Goal: Task Accomplishment & Management: Complete application form

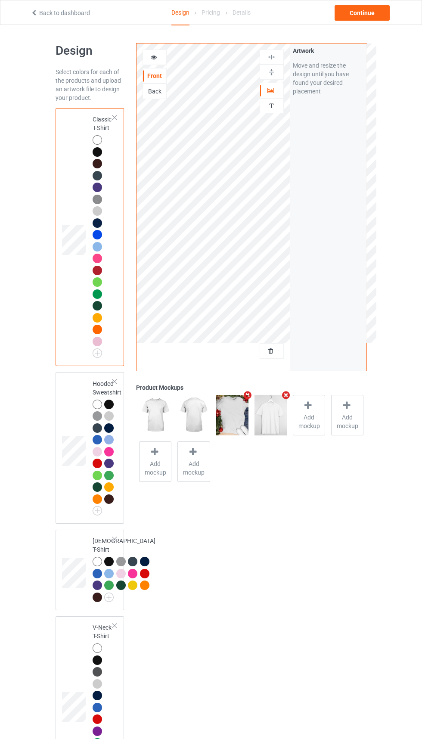
click at [250, 396] on icon "Remove mockup" at bounding box center [248, 395] width 11 height 9
click at [292, 341] on div "Artwork Move and resize the design until you have found your desired placement" at bounding box center [328, 207] width 77 height 327
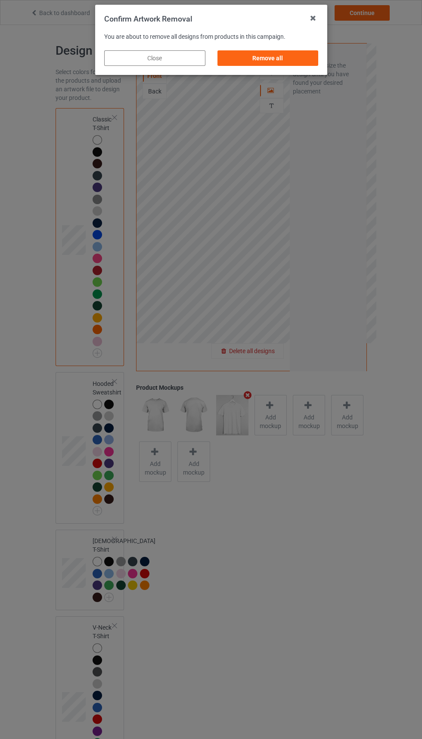
click at [286, 55] on div "Remove all" at bounding box center [267, 58] width 101 height 16
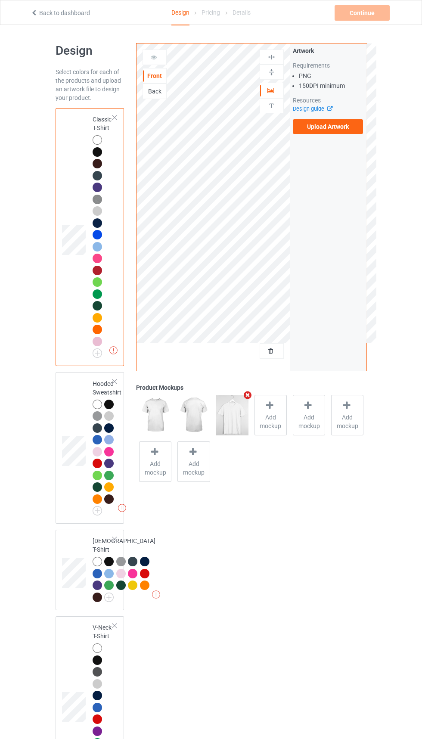
click at [341, 126] on label "Upload Artwork" at bounding box center [328, 126] width 71 height 15
click at [0, 0] on input "Upload Artwork" at bounding box center [0, 0] width 0 height 0
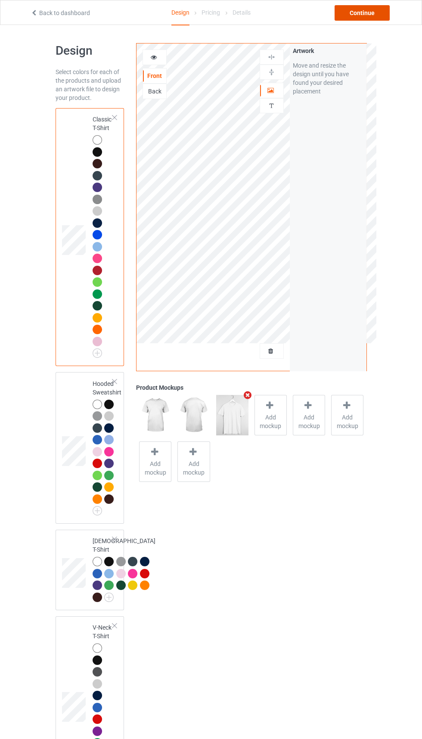
click at [357, 20] on div "Continue" at bounding box center [362, 13] width 55 height 16
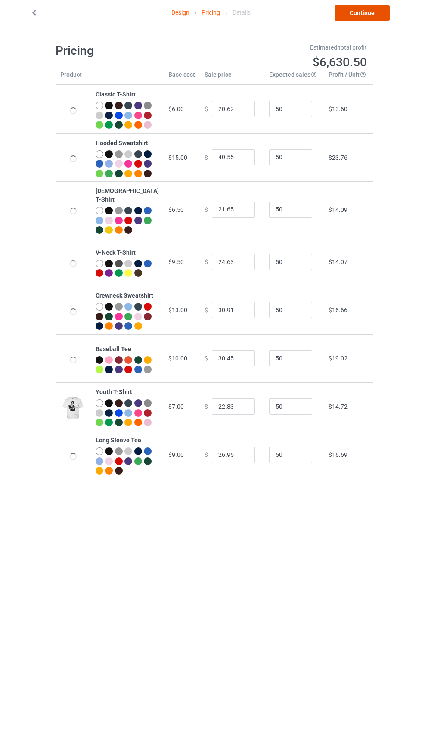
click at [367, 17] on link "Continue" at bounding box center [362, 13] width 55 height 16
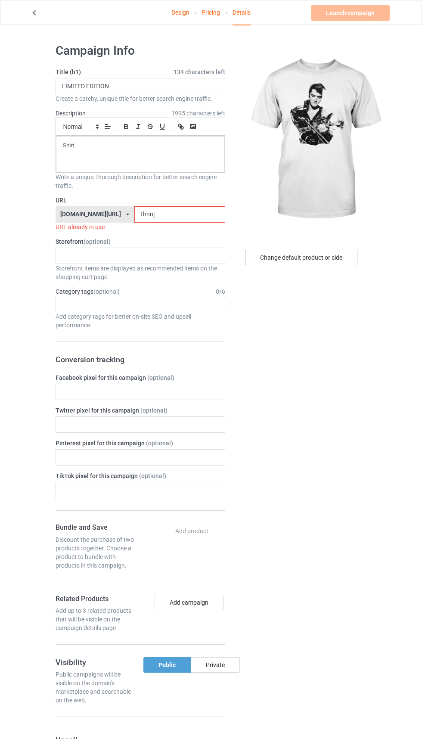
click at [321, 257] on div "Change default product or side" at bounding box center [301, 258] width 112 height 16
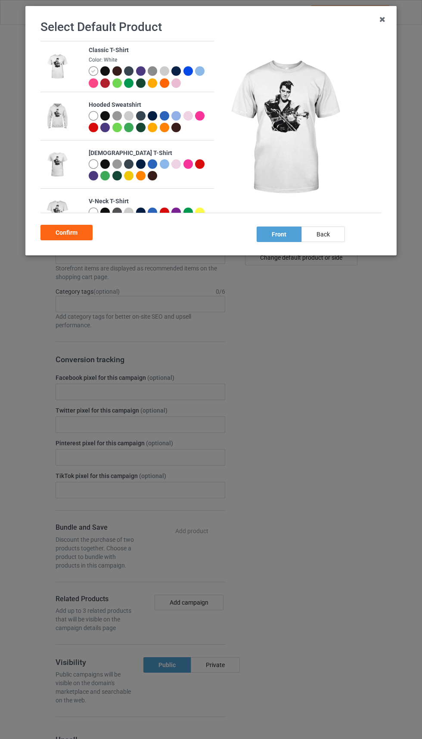
click at [134, 81] on div at bounding box center [130, 84] width 12 height 12
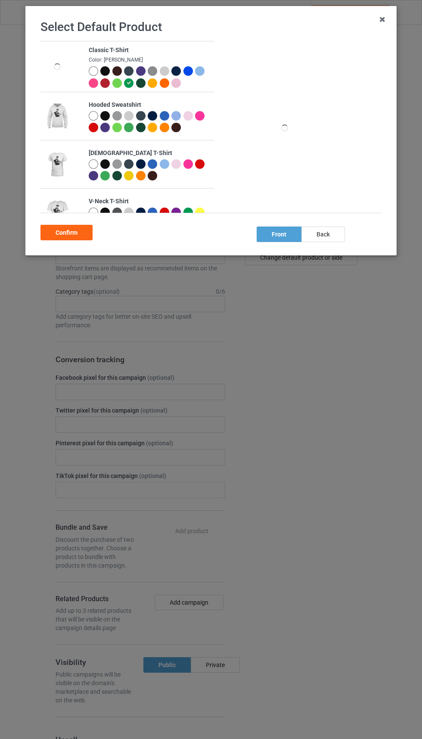
click at [109, 81] on div at bounding box center [104, 82] width 9 height 9
click at [120, 78] on div at bounding box center [118, 72] width 12 height 12
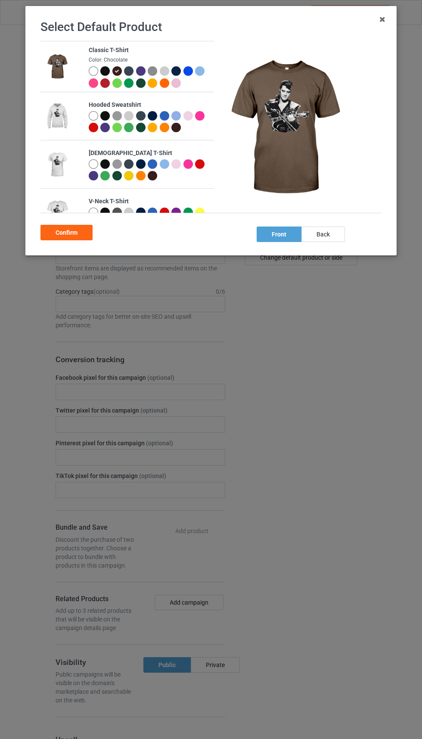
click at [103, 81] on div at bounding box center [104, 82] width 9 height 9
click at [102, 74] on div at bounding box center [104, 70] width 9 height 9
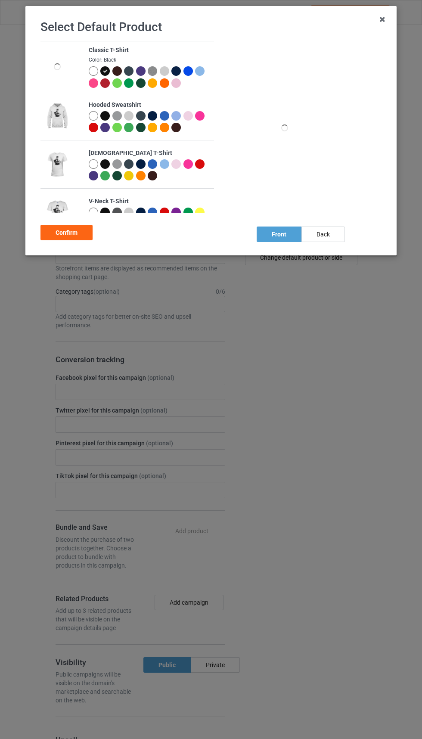
click at [101, 81] on div at bounding box center [104, 82] width 9 height 9
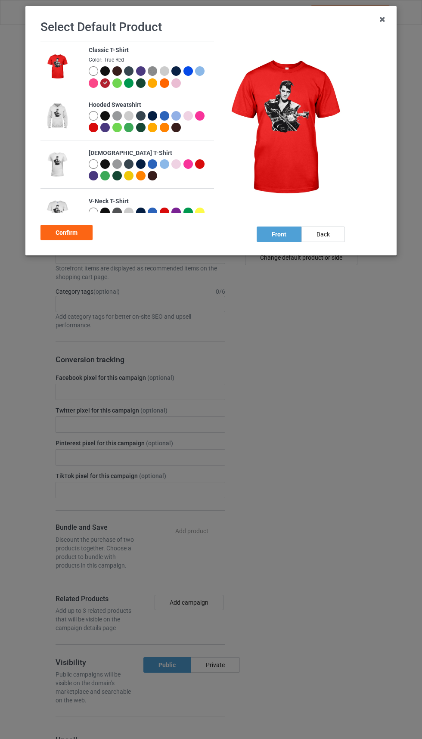
click at [103, 76] on div at bounding box center [106, 72] width 12 height 12
click at [108, 75] on div at bounding box center [104, 70] width 9 height 9
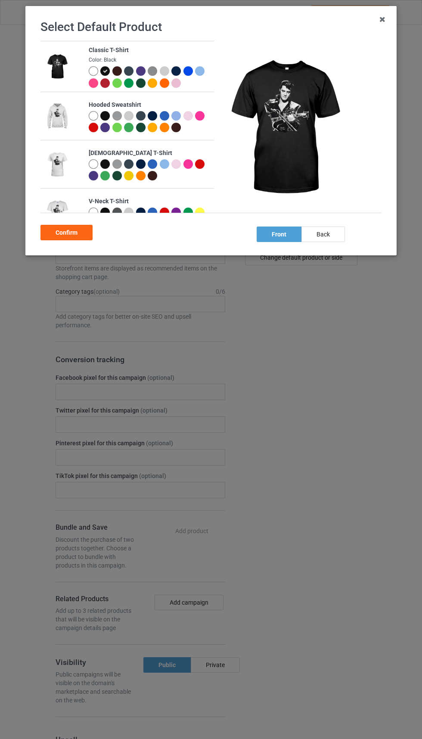
click at [184, 77] on div at bounding box center [190, 72] width 12 height 12
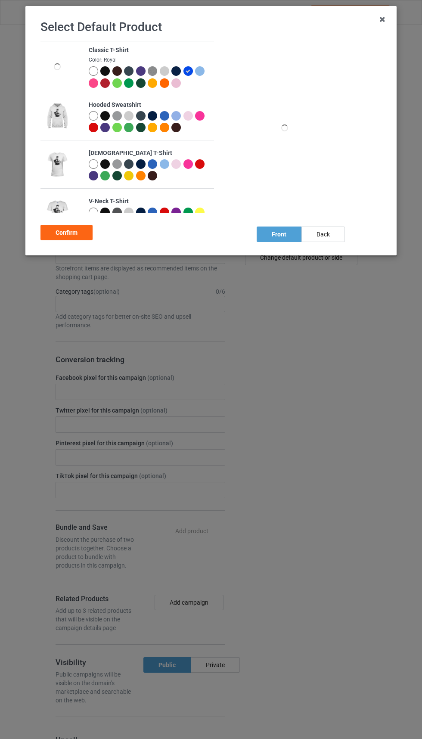
click at [185, 68] on div at bounding box center [188, 70] width 9 height 9
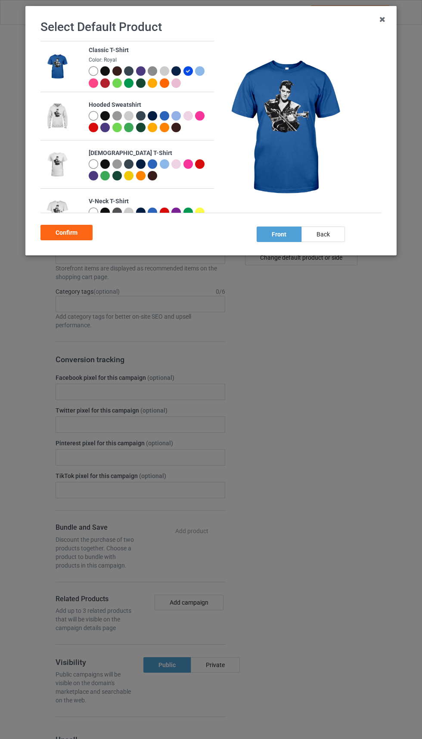
click at [113, 69] on div at bounding box center [116, 70] width 9 height 9
click at [101, 71] on div at bounding box center [104, 70] width 9 height 9
click at [111, 71] on div at bounding box center [106, 72] width 12 height 12
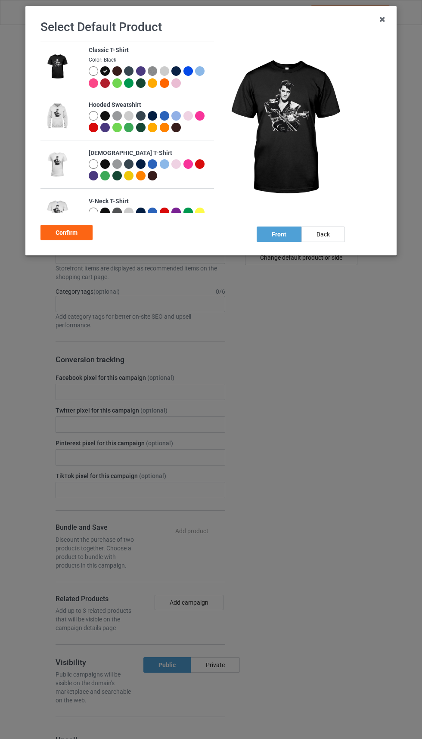
click at [76, 235] on div "Confirm" at bounding box center [67, 233] width 52 height 16
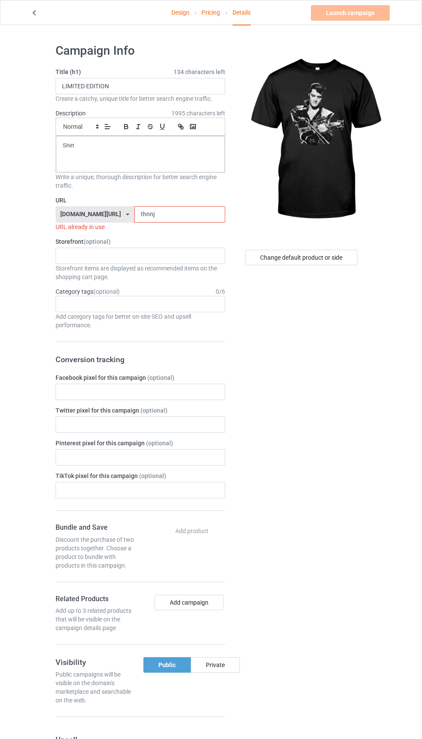
click at [187, 215] on input "thnnj" at bounding box center [179, 214] width 91 height 16
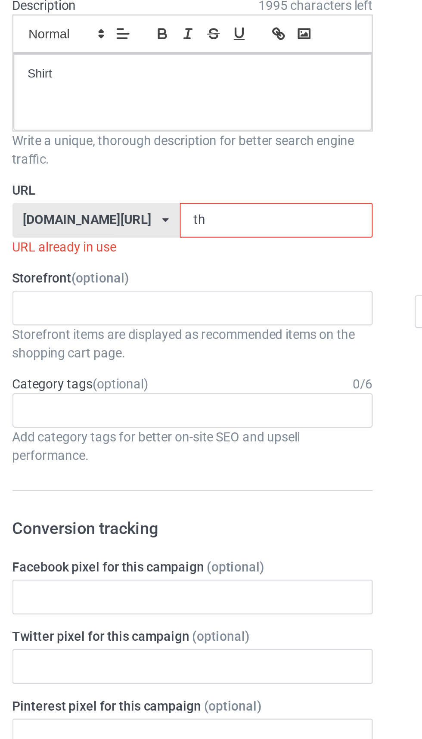
type input "t"
click at [134, 212] on input "Elv" at bounding box center [179, 214] width 91 height 16
type input "UsaElv"
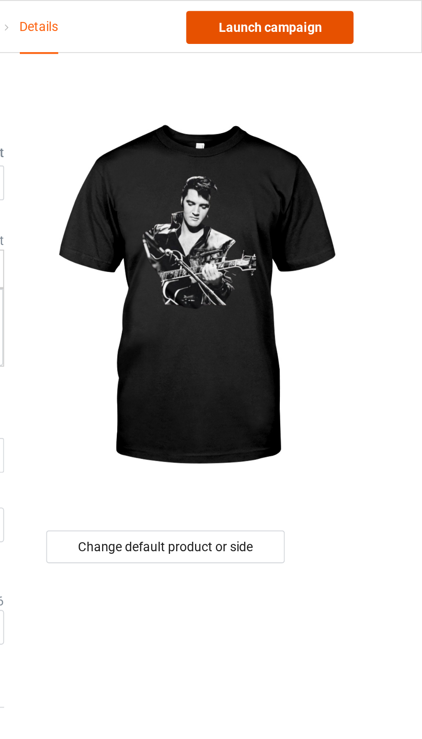
click at [365, 17] on link "Launch campaign" at bounding box center [350, 13] width 79 height 16
